Goal: Task Accomplishment & Management: Use online tool/utility

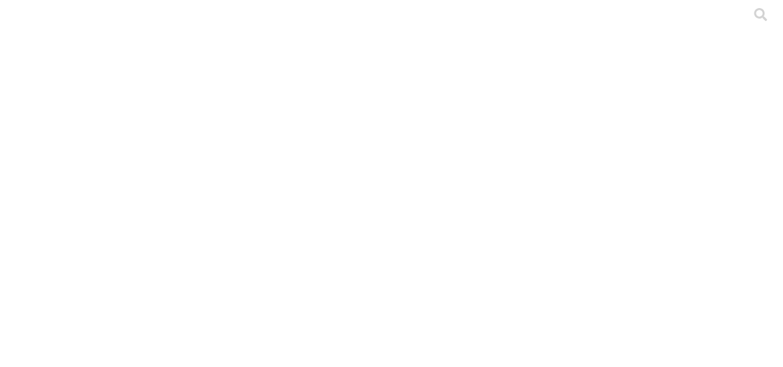
type input "preme"
